Goal: Task Accomplishment & Management: Use online tool/utility

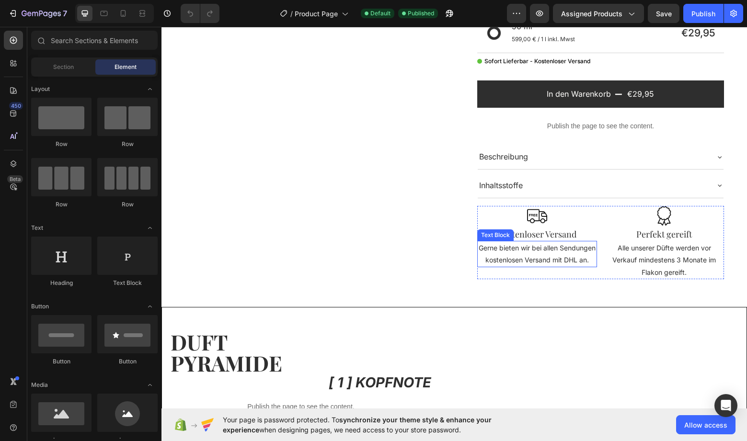
scroll to position [331, 0]
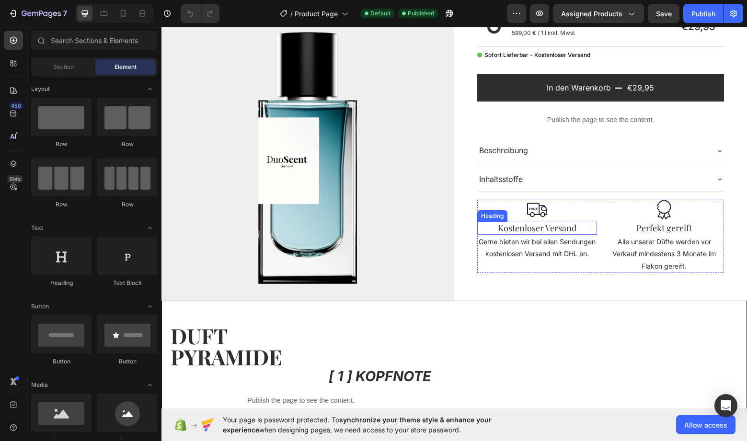
click at [534, 228] on h2 "Kostenloser Versand" at bounding box center [537, 228] width 120 height 13
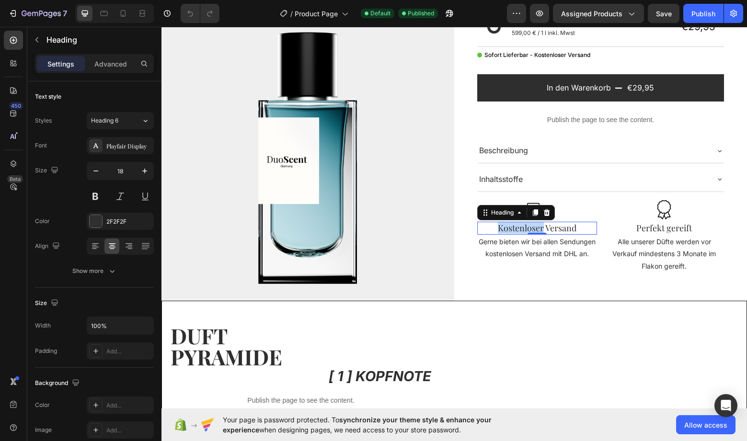
click at [534, 228] on h2 "Kostenloser Versand" at bounding box center [537, 228] width 120 height 13
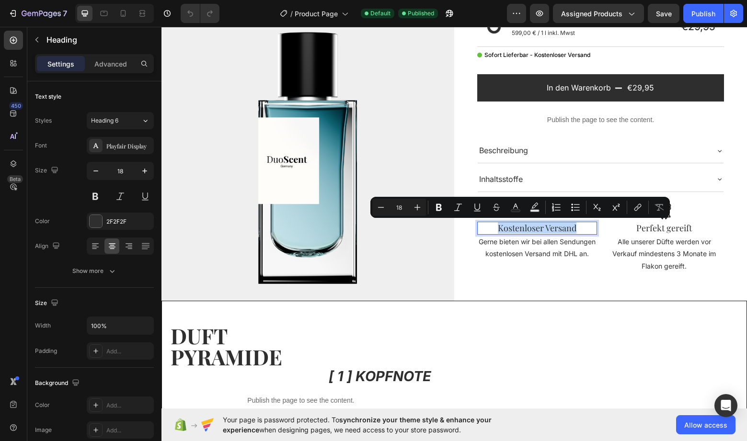
click at [534, 228] on p "Kostenloser Versand" at bounding box center [537, 228] width 118 height 11
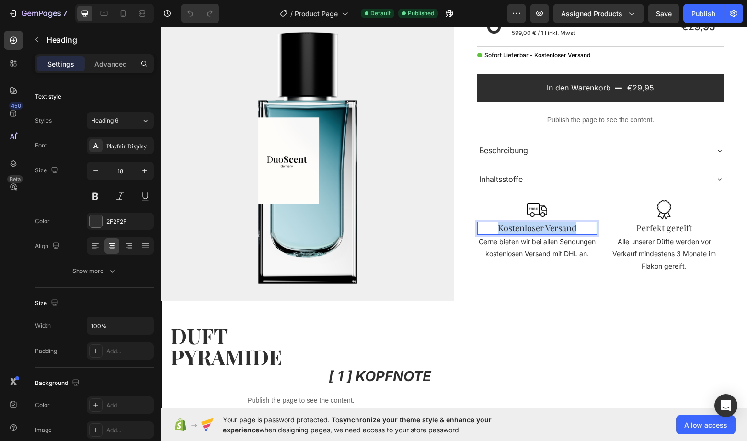
click at [534, 228] on p "Kostenloser Versand" at bounding box center [537, 228] width 118 height 11
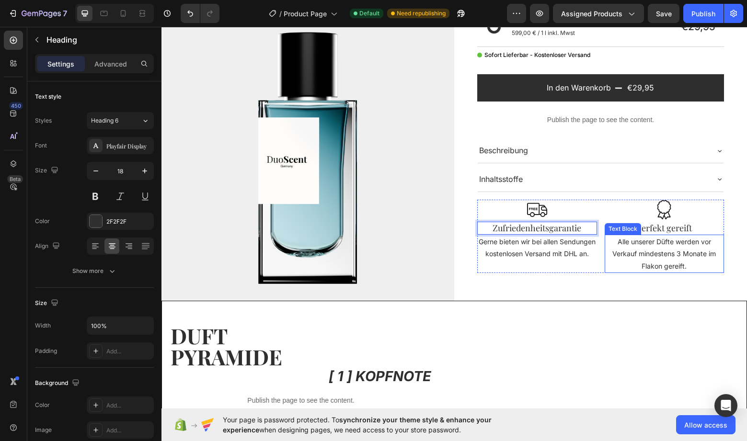
click at [671, 249] on p "Alle unserer Düfte werden vor Verkauf mindestens 3 Monate im Flakon gereift." at bounding box center [664, 254] width 118 height 36
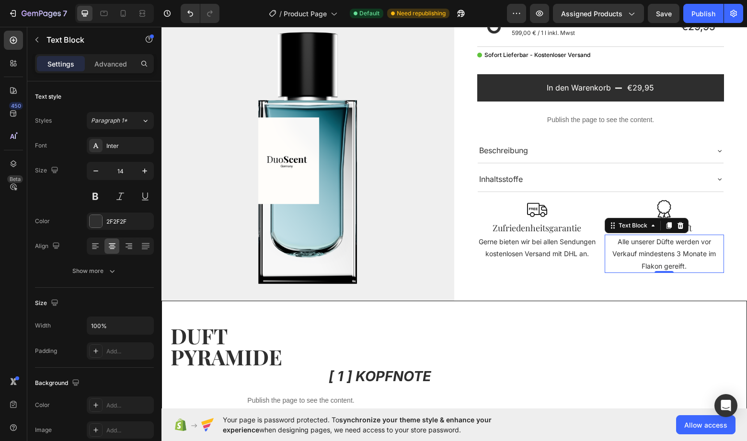
click at [685, 254] on p "Alle unserer Düfte werden vor Verkauf mindestens 3 Monate im Flakon gereift." at bounding box center [664, 254] width 118 height 36
click at [681, 255] on p "Alle unserer Düfte werden vor Verkauf mindestens 3 Monate im Flakon gereift." at bounding box center [664, 254] width 118 height 36
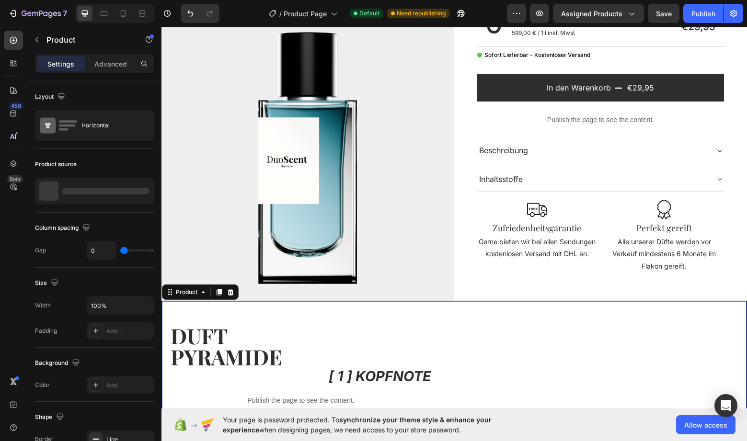
click at [739, 315] on div "Custom Code" at bounding box center [600, 421] width 292 height 240
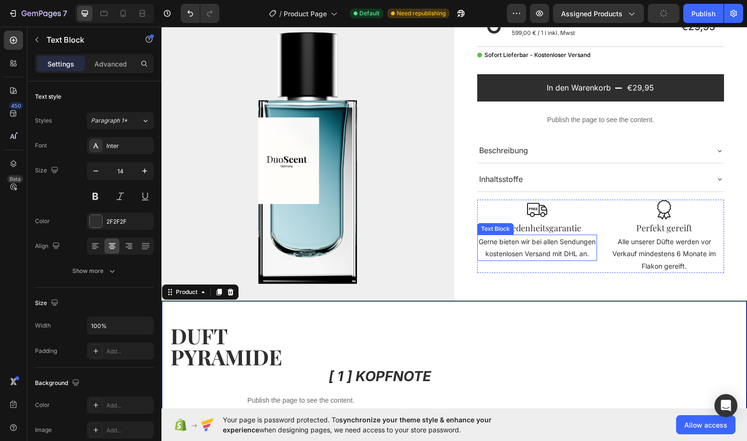
click at [551, 250] on p "Gerne bieten wir bei allen Sendungen kostenlosen Versand mit DHL an." at bounding box center [537, 248] width 118 height 24
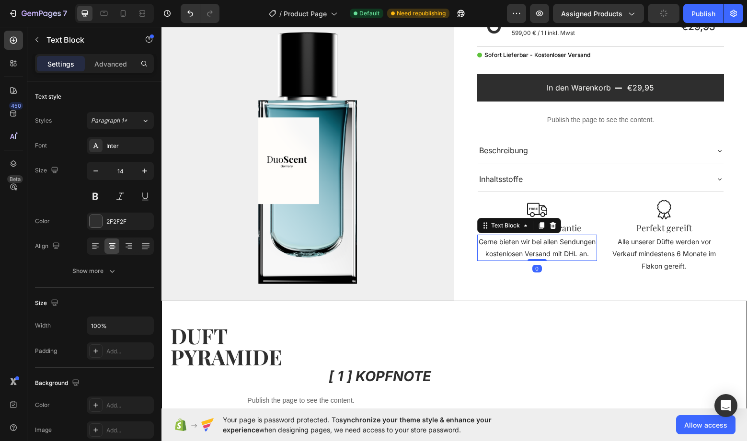
click at [551, 250] on p "Gerne bieten wir bei allen Sendungen kostenlosen Versand mit DHL an." at bounding box center [537, 248] width 118 height 24
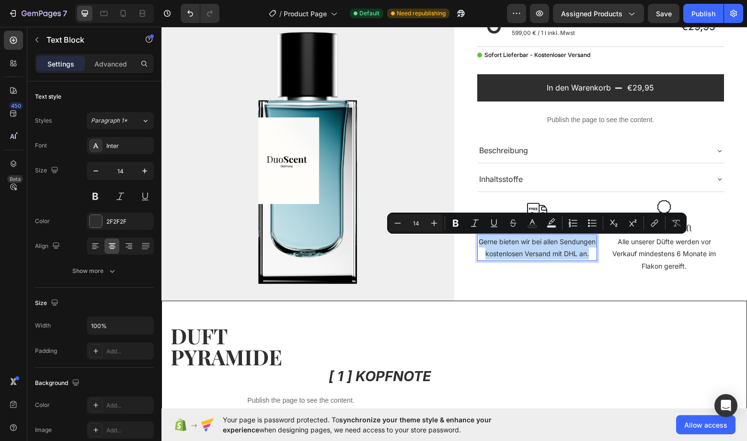
click at [561, 260] on p "Gerne bieten wir bei allen Sendungen kostenlosen Versand mit DHL an." at bounding box center [537, 248] width 118 height 24
drag, startPoint x: 560, startPoint y: 263, endPoint x: 505, endPoint y: 245, distance: 57.6
click at [489, 242] on p "Gerne bieten wir bei allen Sendungen kostenlosen Versand mit DHL an." at bounding box center [537, 248] width 118 height 24
click at [568, 260] on p "Gerne bieten wir bei allen Sendungen kostenlosen Versand mit DHL an." at bounding box center [537, 248] width 118 height 24
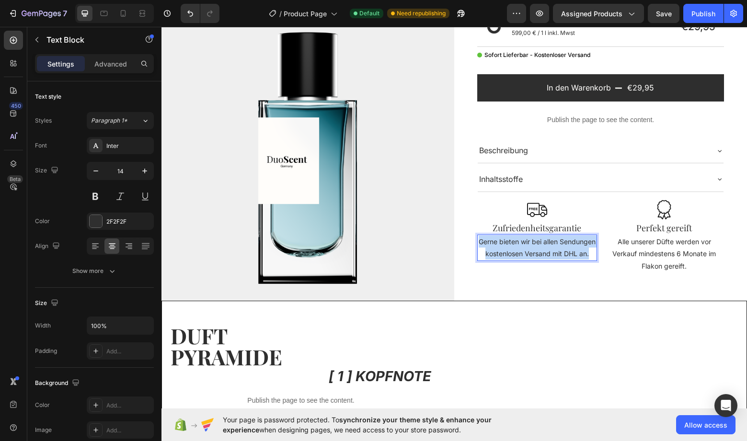
drag, startPoint x: 562, startPoint y: 266, endPoint x: 493, endPoint y: 245, distance: 72.4
click at [493, 245] on p "Gerne bieten wir bei allen Sendungen kostenlosen Versand mit DHL an." at bounding box center [537, 248] width 118 height 24
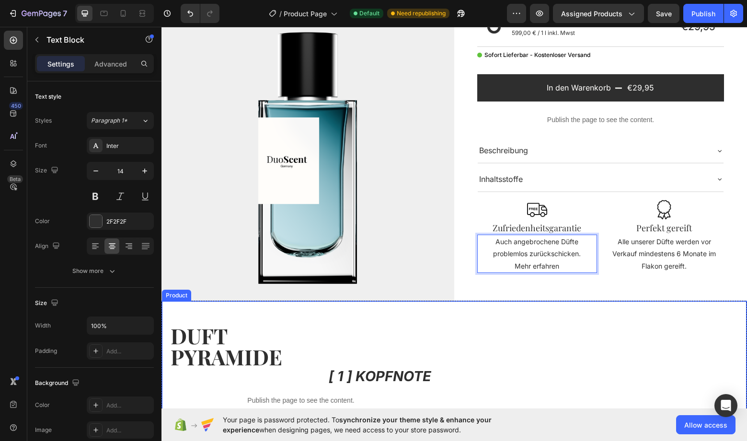
click at [570, 290] on div "[DOMAIN_NAME] - Preview Badge (Stars) [DOMAIN_NAME] Miragio Product Title EXTRA…" at bounding box center [600, 88] width 293 height 423
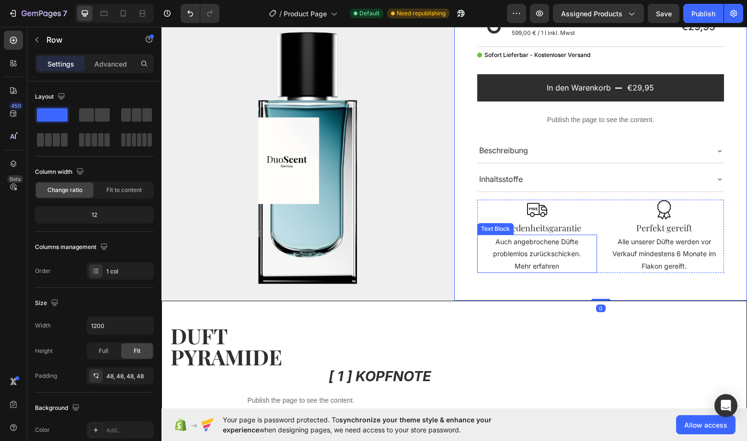
click at [540, 266] on p "Mehr erfahren" at bounding box center [537, 266] width 118 height 12
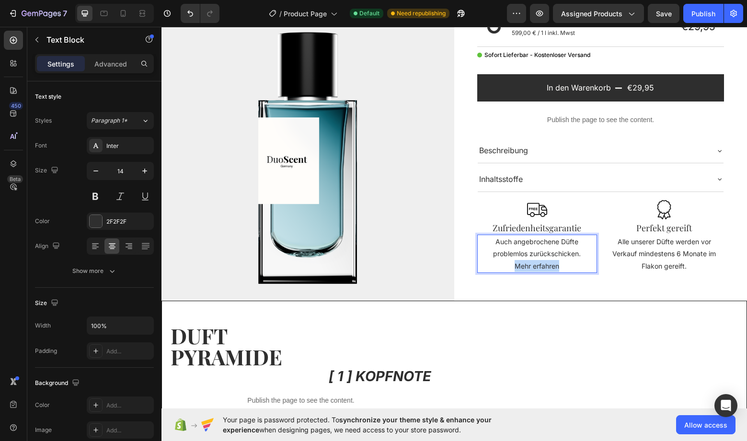
drag, startPoint x: 559, startPoint y: 267, endPoint x: 517, endPoint y: 267, distance: 41.7
click at [515, 267] on p "Mehr erfahren" at bounding box center [537, 266] width 118 height 12
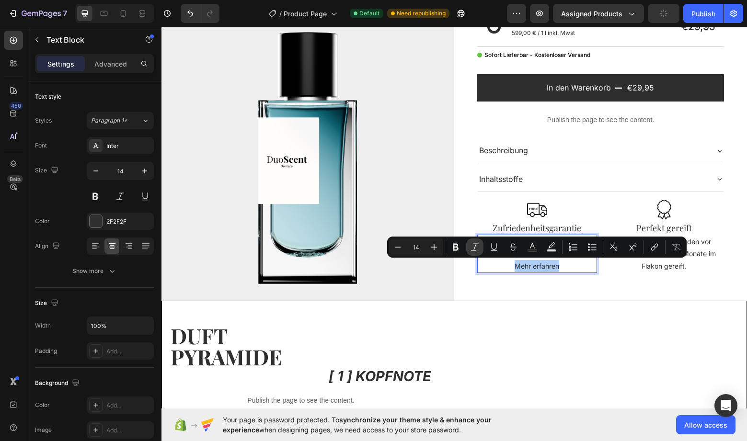
click at [475, 246] on icon "Editor contextual toolbar" at bounding box center [475, 246] width 8 height 7
click at [475, 246] on icon "Editor contextual toolbar" at bounding box center [475, 247] width 10 height 10
click at [495, 248] on icon "Editor contextual toolbar" at bounding box center [494, 247] width 10 height 10
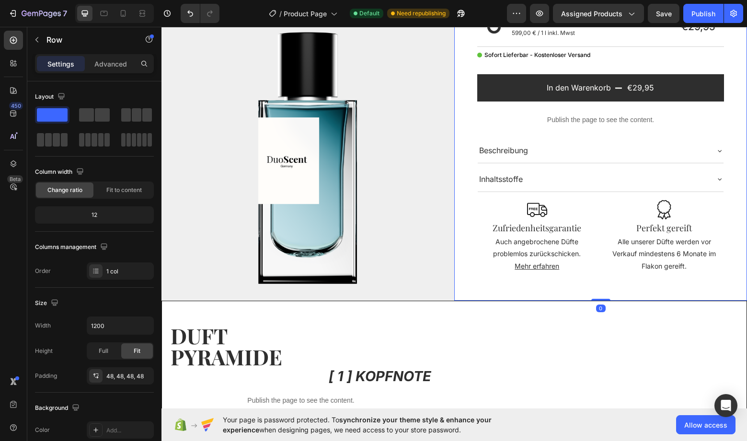
click at [538, 295] on div "[DOMAIN_NAME] - Preview Badge (Stars) [DOMAIN_NAME] Miragio Product Title EXTRA…" at bounding box center [600, 88] width 293 height 423
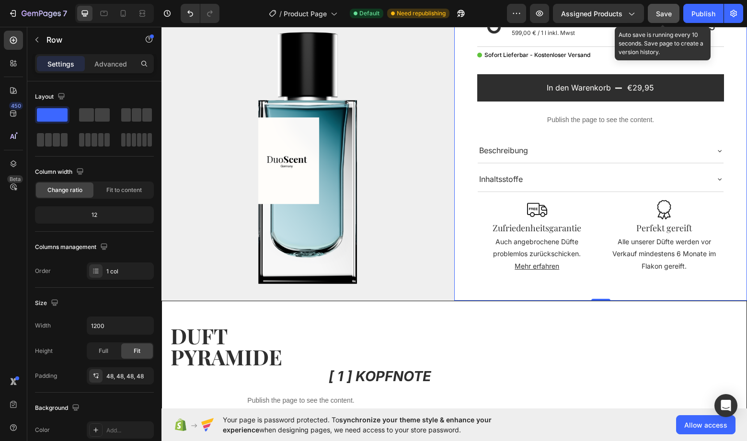
click at [665, 15] on span "Save" at bounding box center [664, 14] width 16 height 8
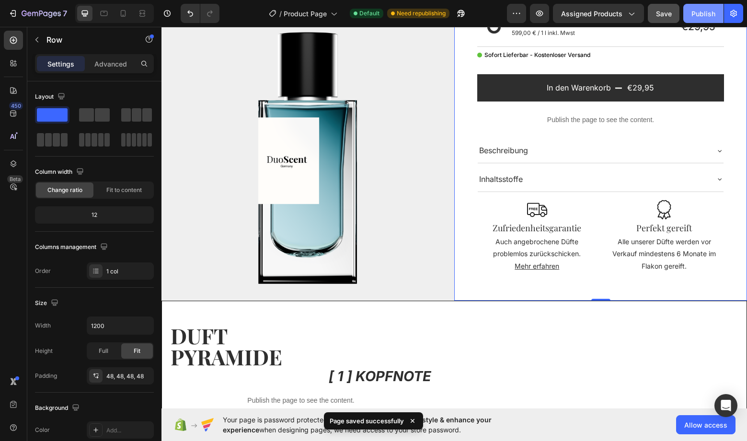
drag, startPoint x: 702, startPoint y: 20, endPoint x: 489, endPoint y: 103, distance: 228.7
click at [702, 20] on button "Publish" at bounding box center [703, 13] width 40 height 19
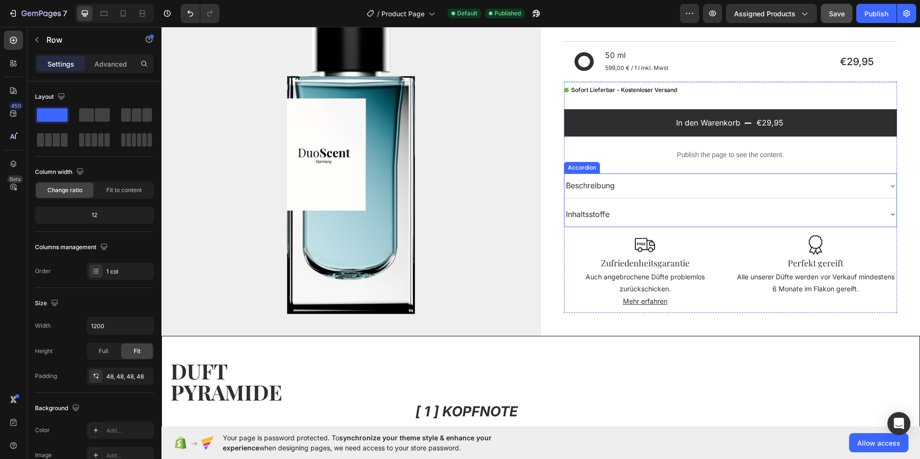
scroll to position [470, 0]
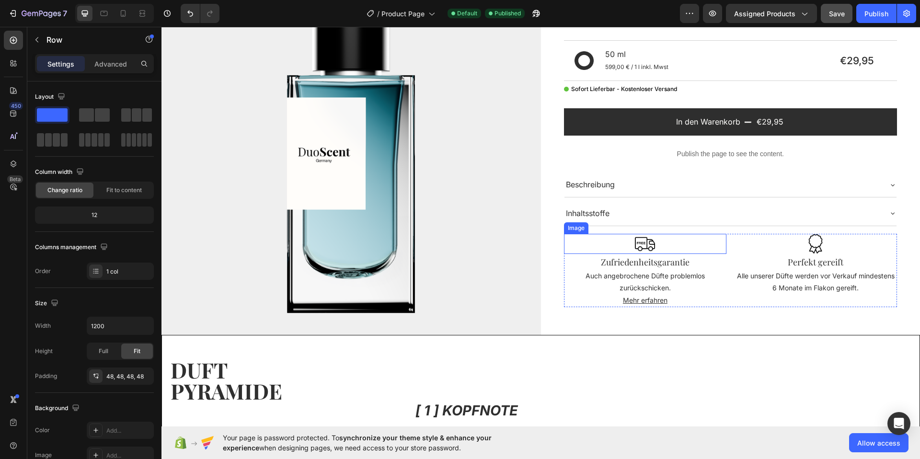
click at [651, 244] on img at bounding box center [645, 244] width 20 height 20
